Goal: Navigation & Orientation: Understand site structure

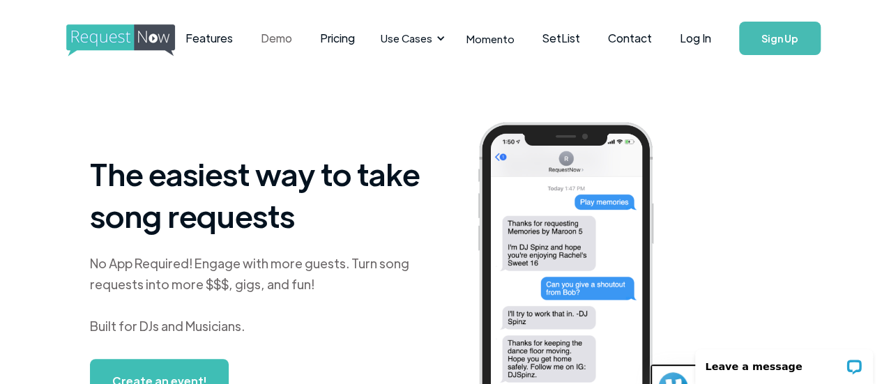
click at [306, 41] on link "Demo" at bounding box center [276, 38] width 59 height 43
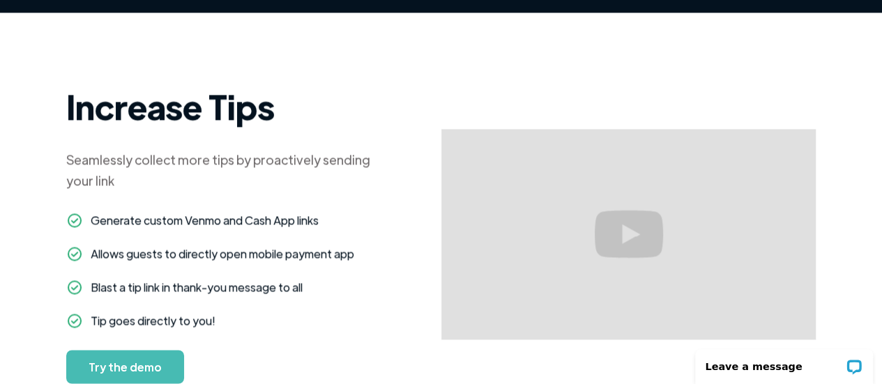
scroll to position [1003, 0]
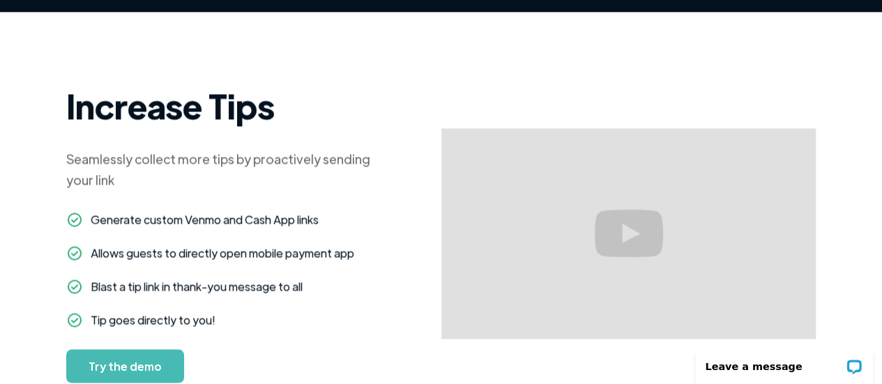
click at [105, 349] on link "Try the demo" at bounding box center [125, 365] width 118 height 33
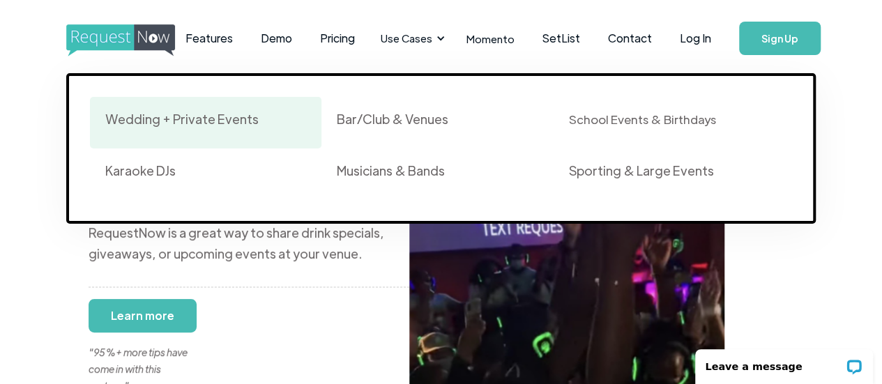
click at [185, 123] on div "Wedding + Private Events" at bounding box center [181, 119] width 153 height 17
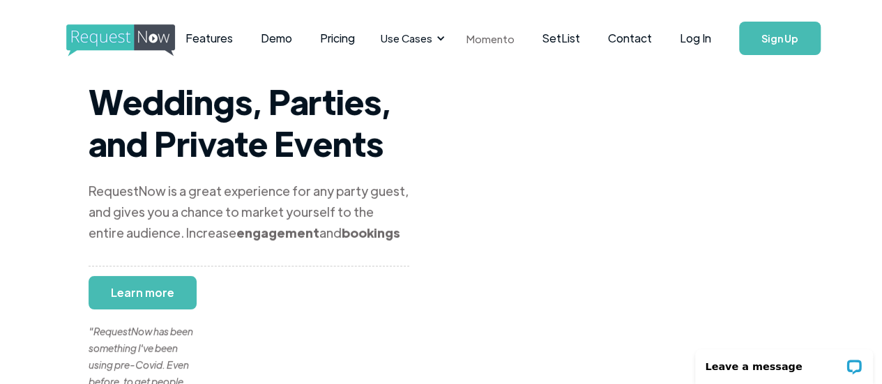
click at [521, 38] on link "Momento" at bounding box center [490, 38] width 76 height 41
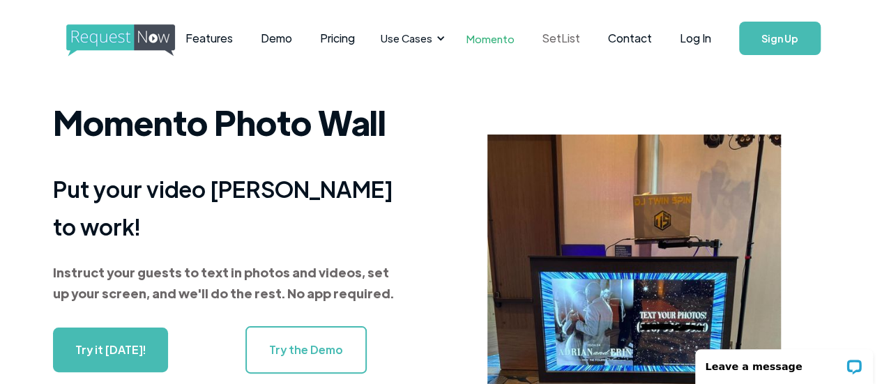
click at [590, 36] on link "SetList" at bounding box center [561, 38] width 66 height 43
